Goal: Task Accomplishment & Management: Complete application form

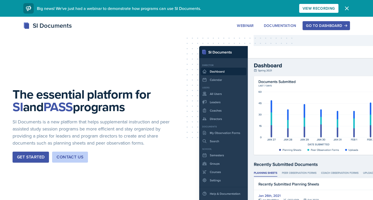
click at [320, 25] on div "Go to Dashboard" at bounding box center [326, 26] width 40 height 4
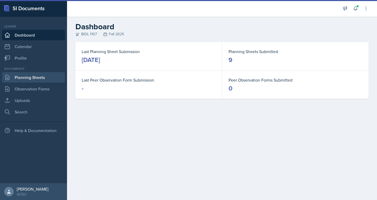
click at [46, 79] on link "Planning Sheets" at bounding box center [33, 77] width 63 height 10
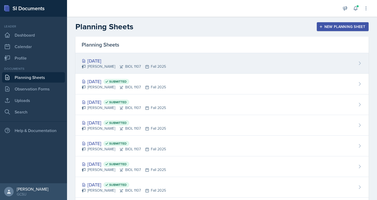
click at [113, 65] on div "[PERSON_NAME] BIOL 1107 Fall 2025" at bounding box center [124, 66] width 84 height 5
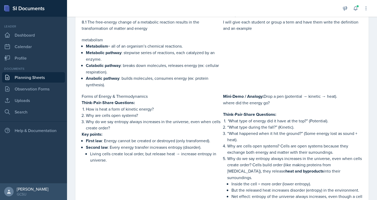
scroll to position [129, 0]
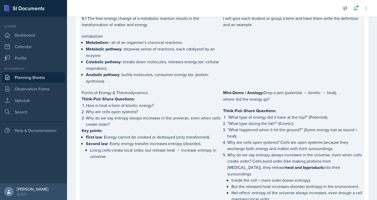
click at [107, 105] on p "How is heat a form of kinetic energy?" at bounding box center [153, 105] width 135 height 6
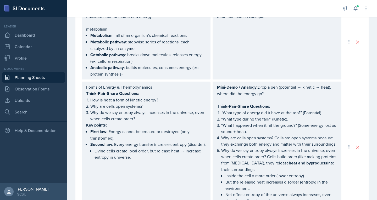
scroll to position [194, 0]
click at [93, 92] on strong "Think-Pair-Share Questions:" at bounding box center [112, 93] width 53 height 6
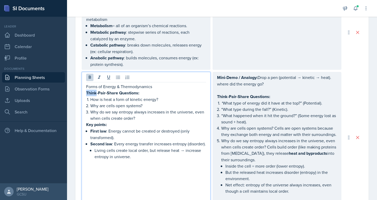
click at [93, 92] on strong "Think-Pair-Share Questions:" at bounding box center [112, 93] width 53 height 6
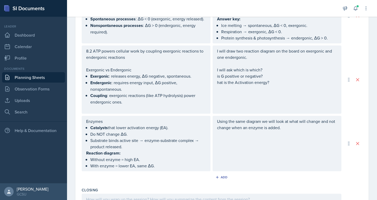
scroll to position [430, 0]
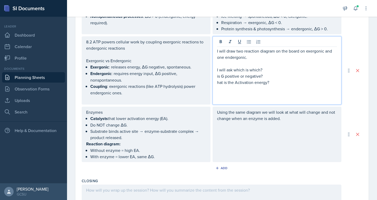
click at [303, 58] on p "I will draw two reaction diagram on the board on exergonic and one endergonic." at bounding box center [277, 54] width 120 height 13
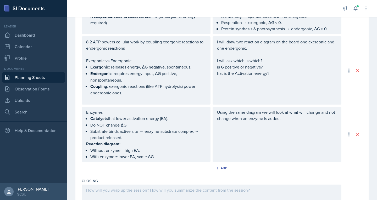
click at [215, 80] on div "I will draw two reaction diagram on the board one exergonic and one endergonic.…" at bounding box center [276, 70] width 129 height 68
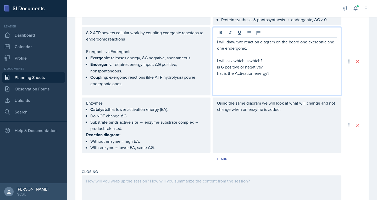
click at [215, 80] on div "I will draw two reaction diagram on the board one exergonic and one endergonic.…" at bounding box center [276, 61] width 129 height 68
click at [217, 76] on p "hat is the Activation energy?" at bounding box center [277, 73] width 120 height 6
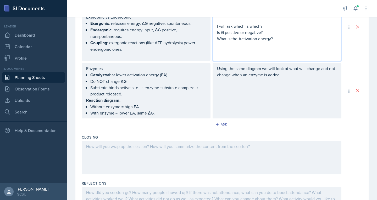
scroll to position [519, 0]
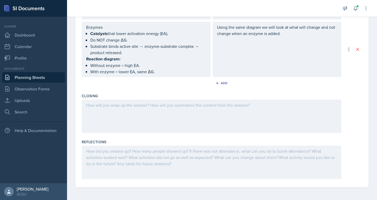
click at [109, 110] on div at bounding box center [212, 116] width 260 height 33
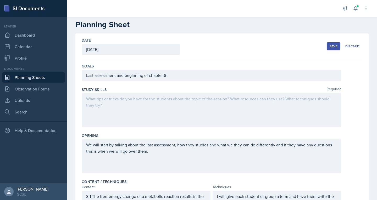
scroll to position [0, 0]
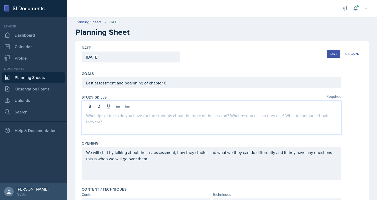
click at [127, 108] on div at bounding box center [212, 117] width 260 height 33
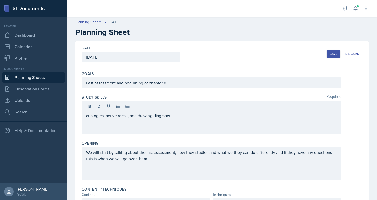
click at [329, 54] on div "Save" at bounding box center [333, 54] width 8 height 4
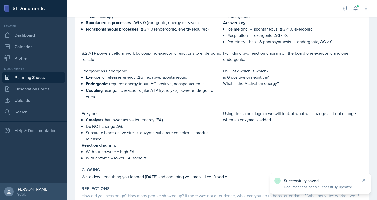
scroll to position [387, 0]
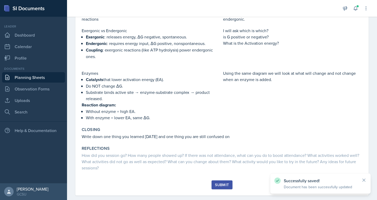
click at [220, 181] on button "Submit" at bounding box center [221, 185] width 21 height 9
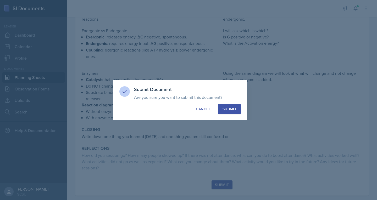
click at [230, 107] on div "Submit" at bounding box center [229, 109] width 14 height 5
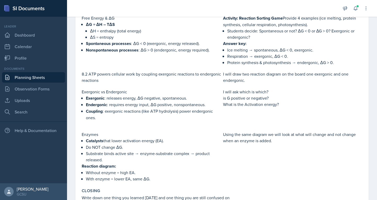
scroll to position [328, 0]
